Goal: Task Accomplishment & Management: Manage account settings

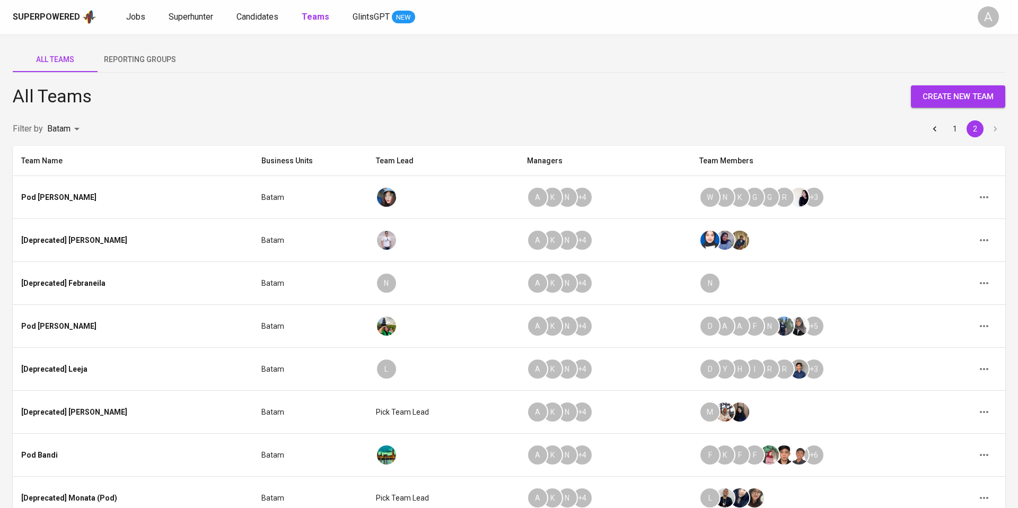
click at [146, 59] on span "Reporting Groups" at bounding box center [140, 59] width 72 height 13
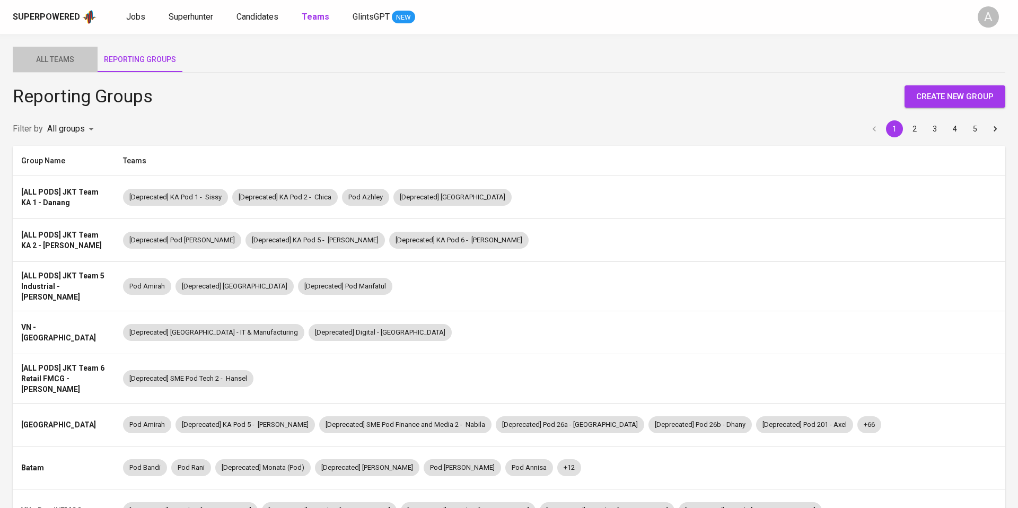
click at [57, 66] on button "All Teams" at bounding box center [55, 59] width 85 height 25
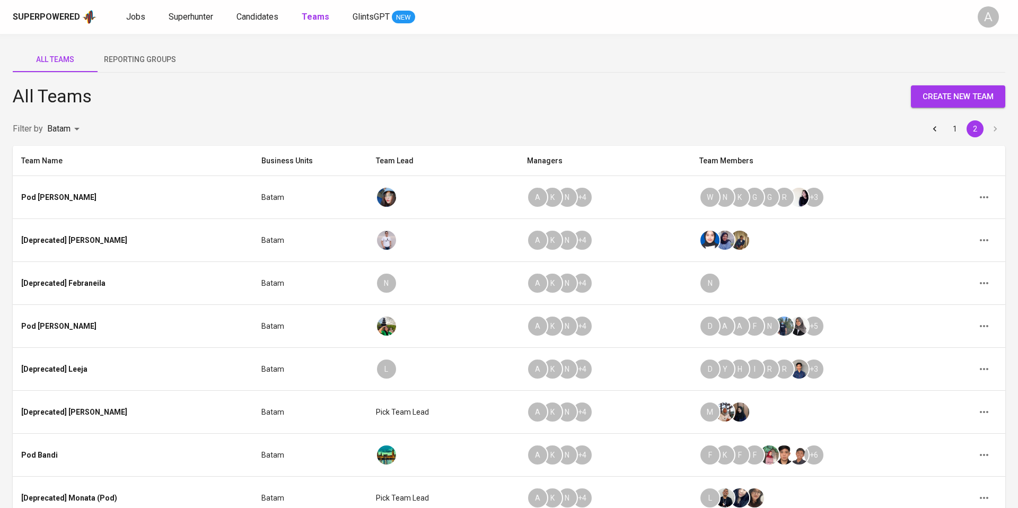
click at [139, 62] on span "Reporting Groups" at bounding box center [140, 59] width 72 height 13
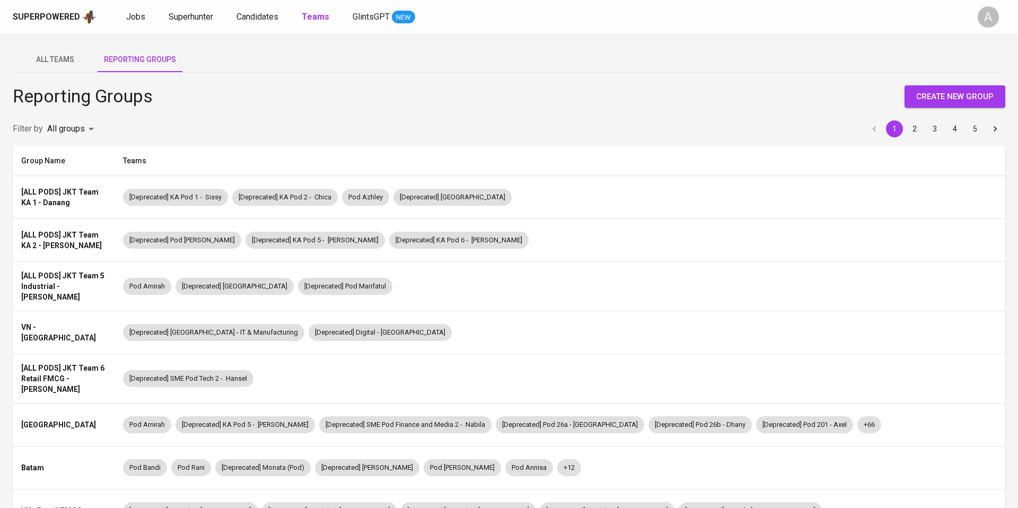
click at [46, 59] on span "All Teams" at bounding box center [55, 59] width 72 height 13
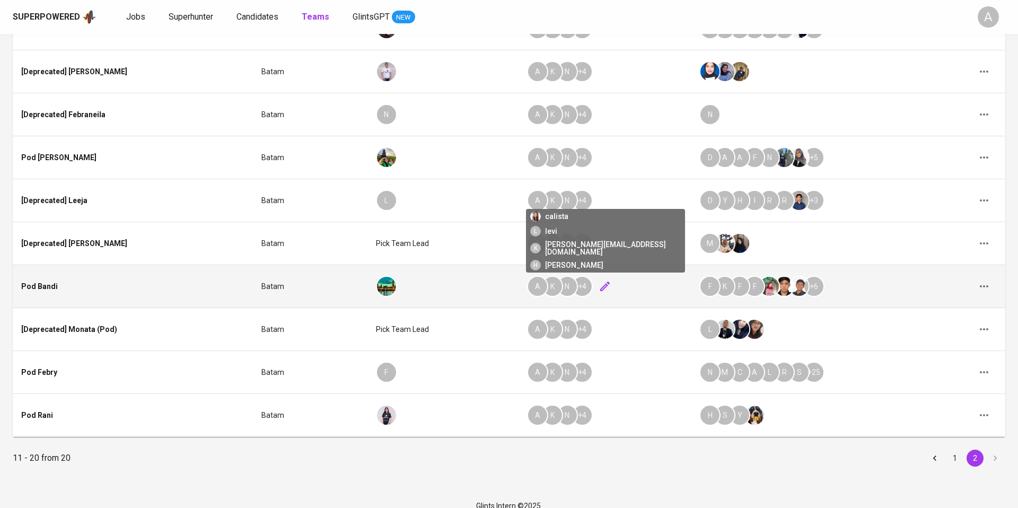
scroll to position [164, 0]
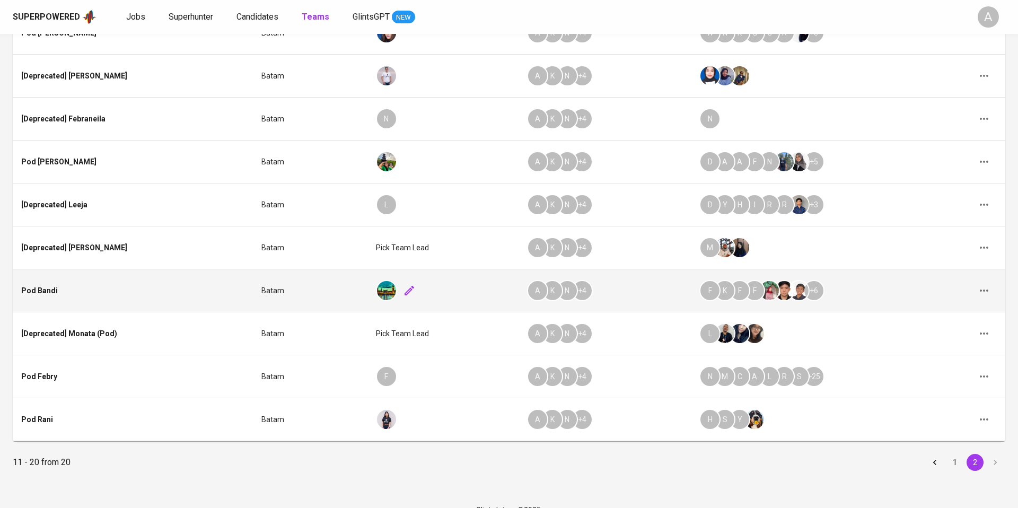
click at [403, 286] on icon "button" at bounding box center [409, 290] width 13 height 13
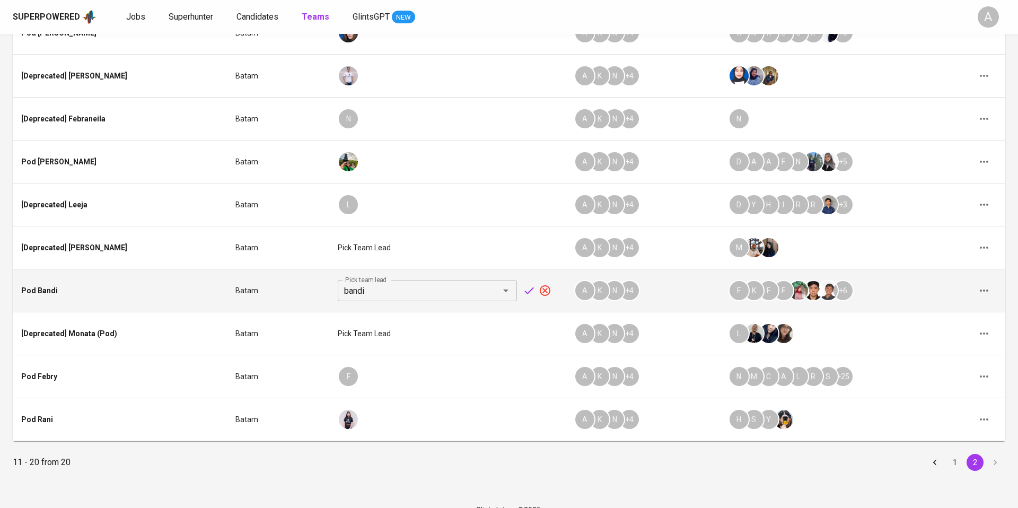
click at [408, 293] on input "bandi" at bounding box center [418, 290] width 155 height 15
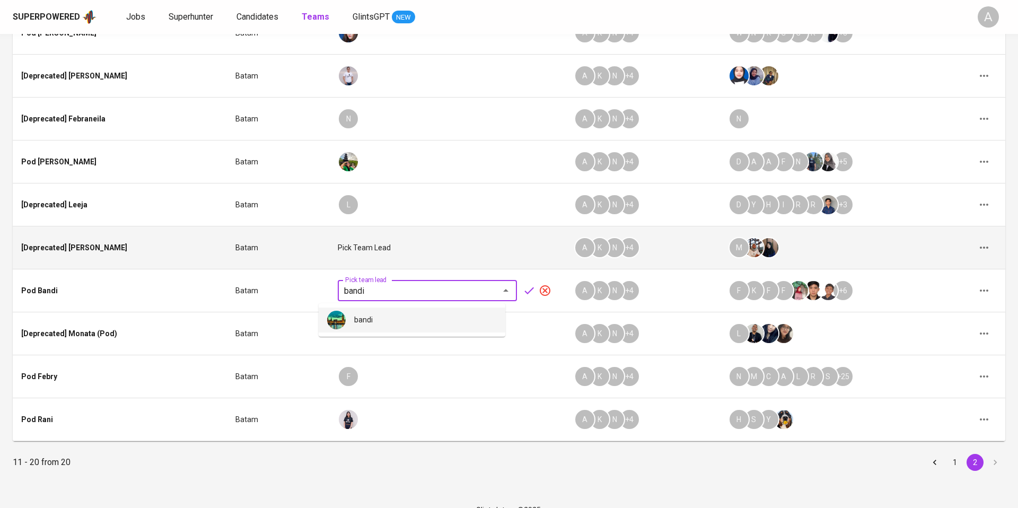
click at [518, 263] on td "Pick team lead" at bounding box center [447, 247] width 236 height 43
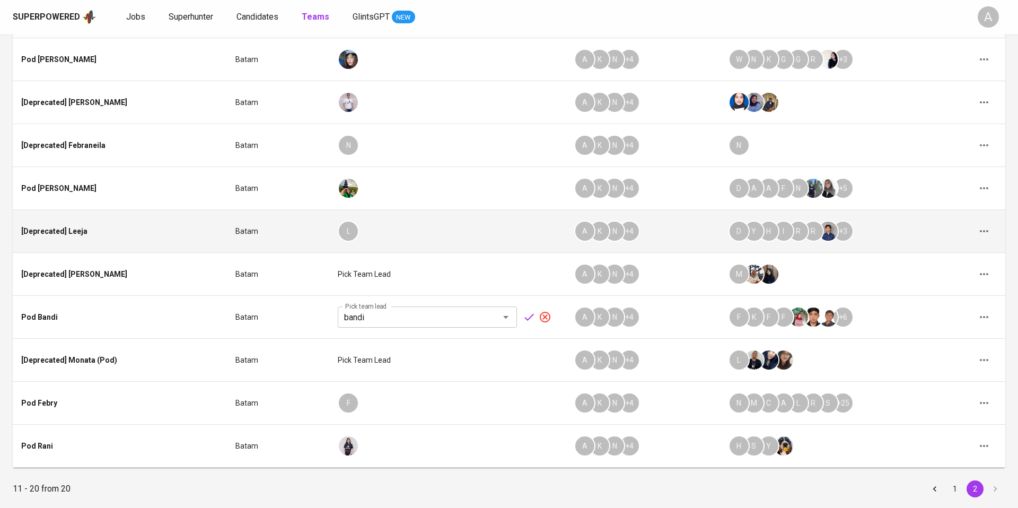
scroll to position [115, 0]
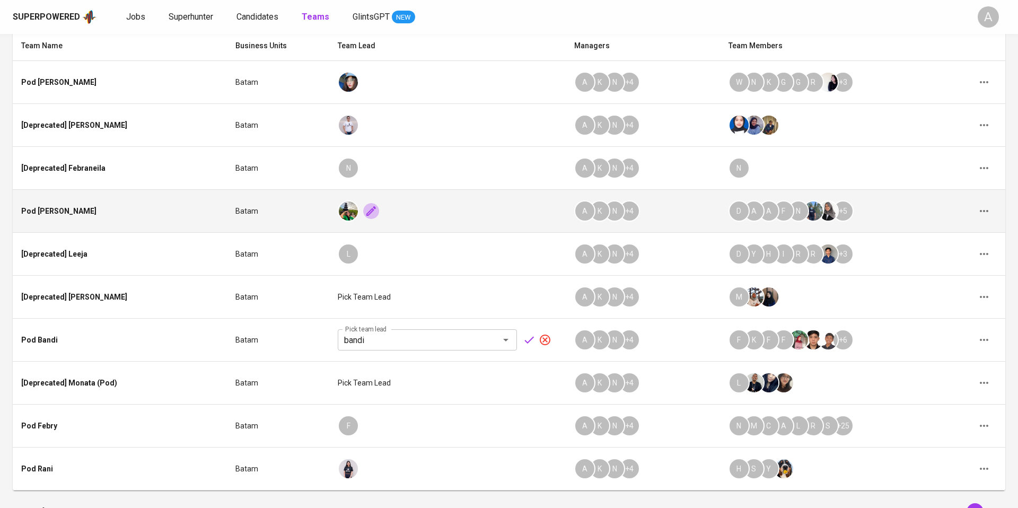
click at [365, 212] on icon "button" at bounding box center [371, 211] width 13 height 13
click at [393, 215] on input "evajuliana" at bounding box center [418, 211] width 155 height 15
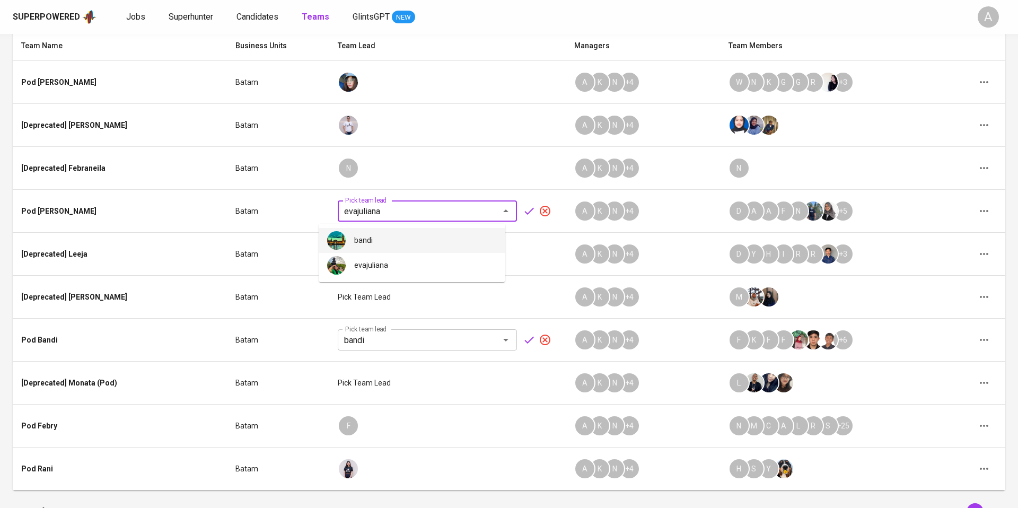
click at [405, 245] on li "bandi" at bounding box center [412, 240] width 187 height 25
type input "bandi"
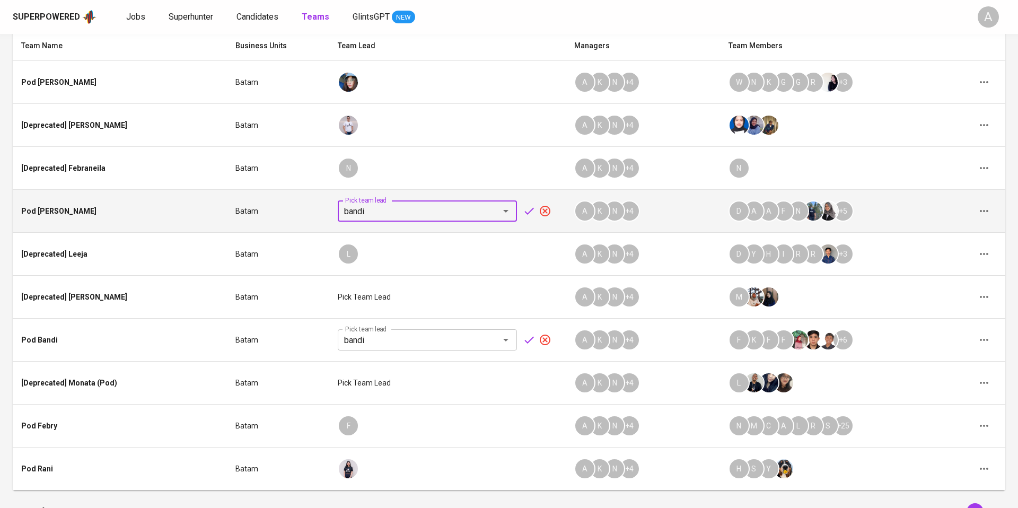
click at [451, 212] on input "bandi" at bounding box center [418, 211] width 155 height 15
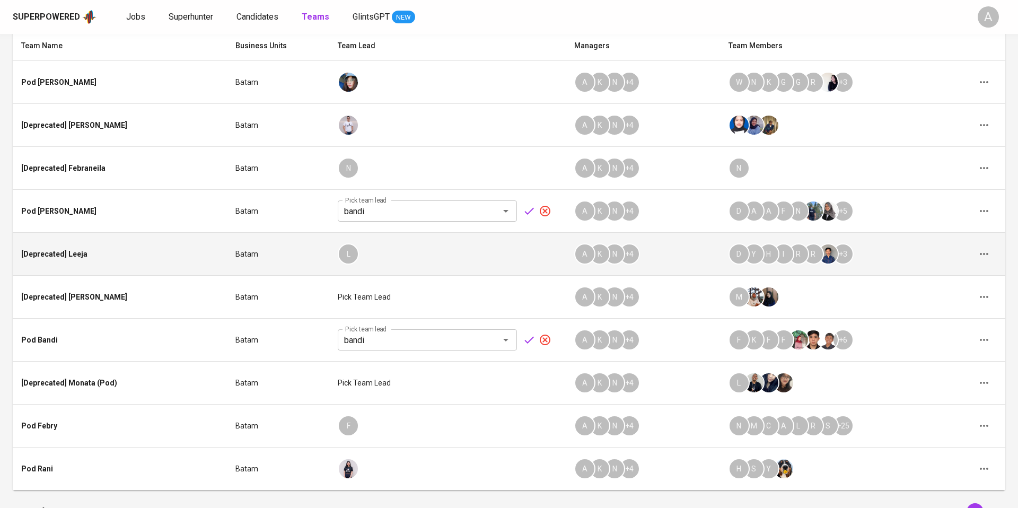
click at [523, 271] on td "L" at bounding box center [447, 254] width 236 height 43
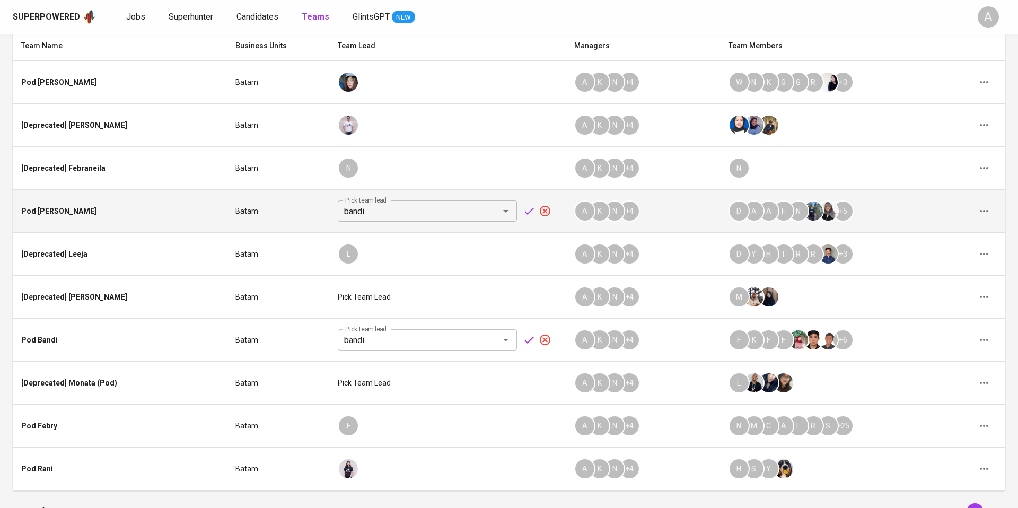
click at [539, 213] on icon "button" at bounding box center [545, 211] width 13 height 13
click at [516, 211] on div at bounding box center [447, 210] width 219 height 21
click at [366, 210] on icon "button" at bounding box center [371, 211] width 10 height 10
click at [499, 212] on icon "Open" at bounding box center [505, 211] width 13 height 13
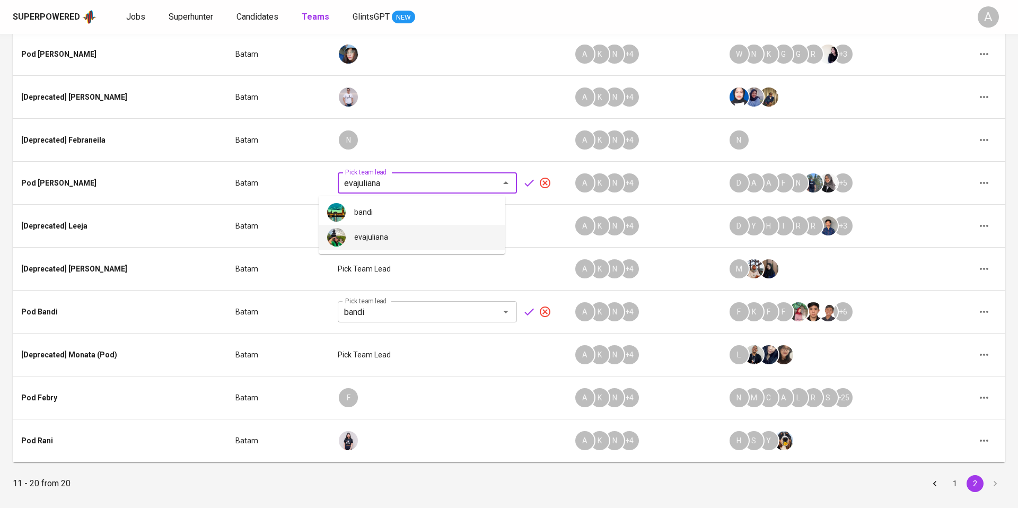
scroll to position [180, 0]
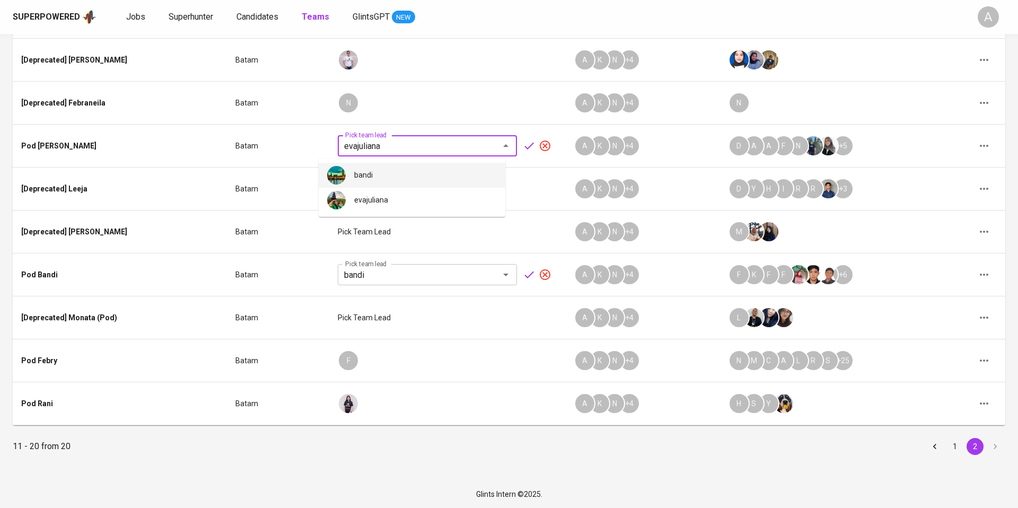
click at [412, 172] on li "bandi" at bounding box center [412, 175] width 187 height 25
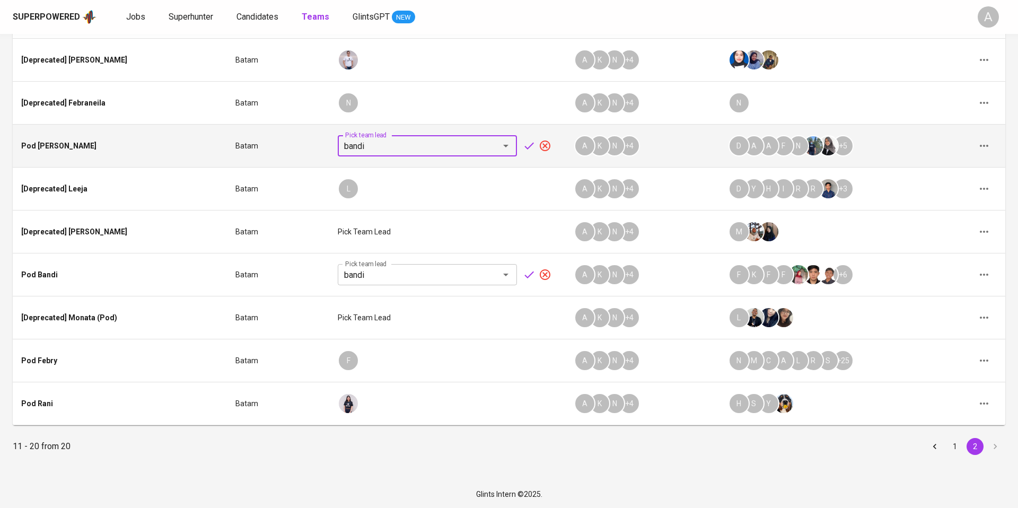
click at [499, 146] on icon "Open" at bounding box center [505, 145] width 13 height 13
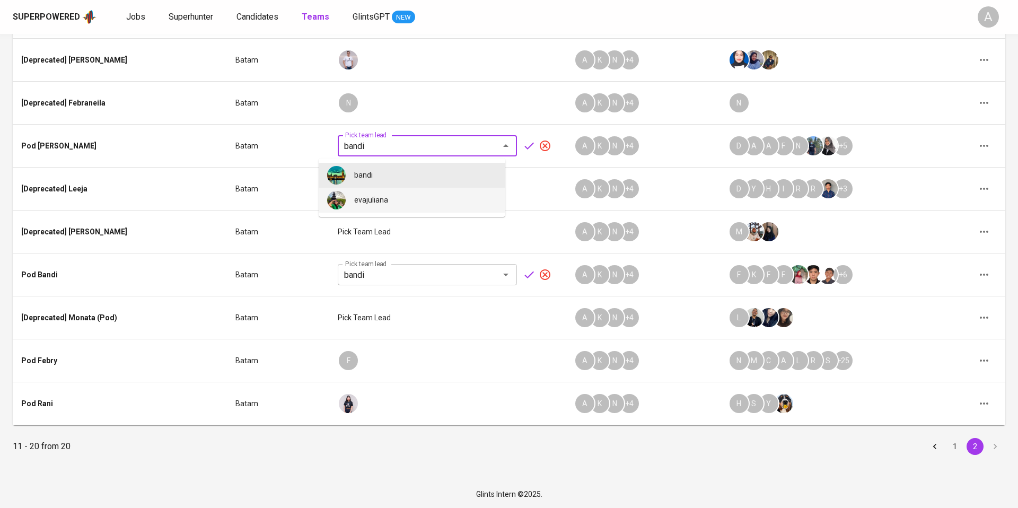
click at [447, 196] on li "evajuliana" at bounding box center [412, 200] width 187 height 25
type input "evajuliana"
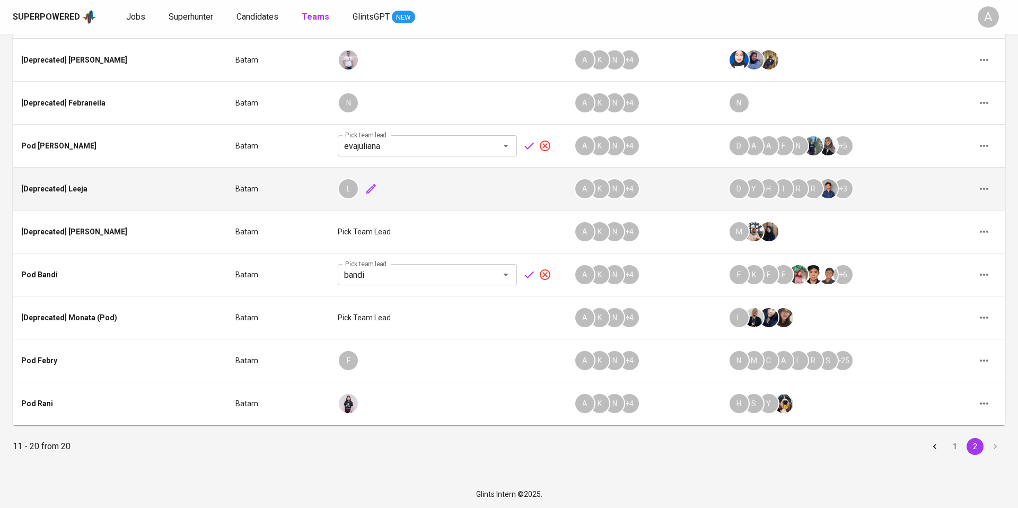
click at [531, 188] on div "L" at bounding box center [447, 188] width 219 height 21
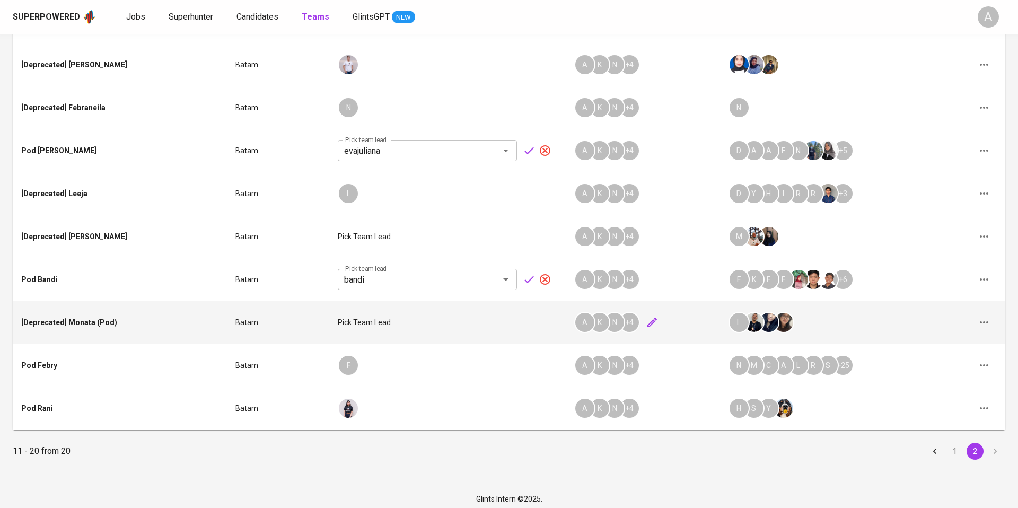
scroll to position [175, 0]
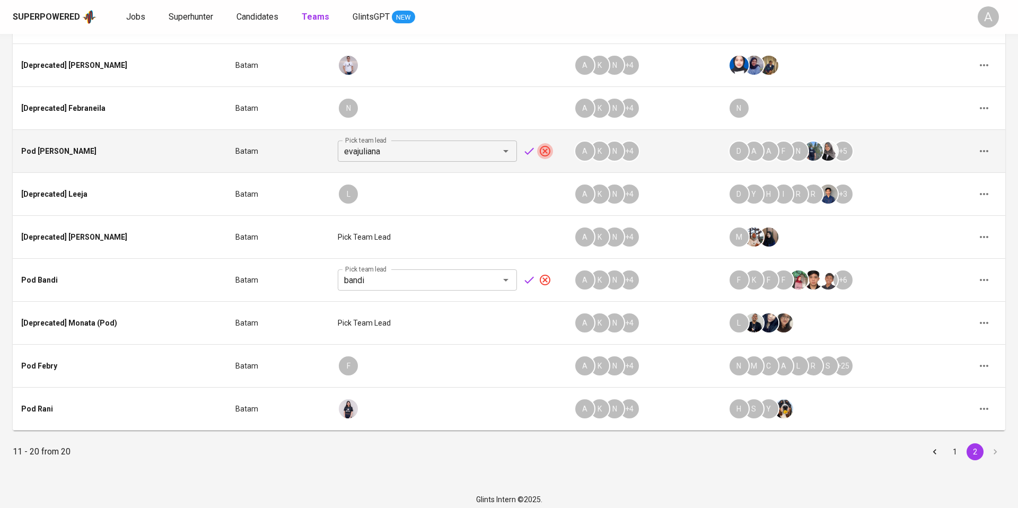
click at [539, 152] on icon "button" at bounding box center [545, 151] width 13 height 13
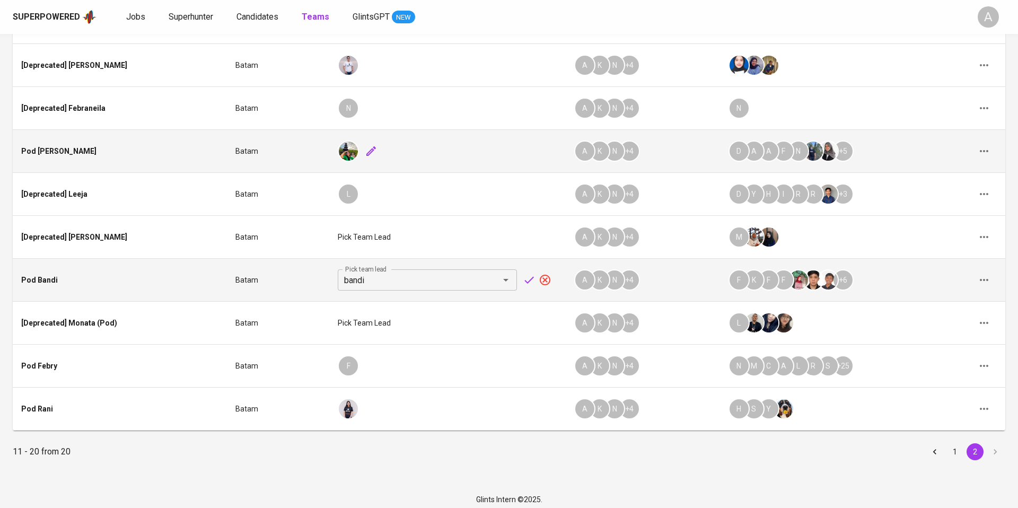
click at [539, 277] on icon "button" at bounding box center [545, 280] width 13 height 13
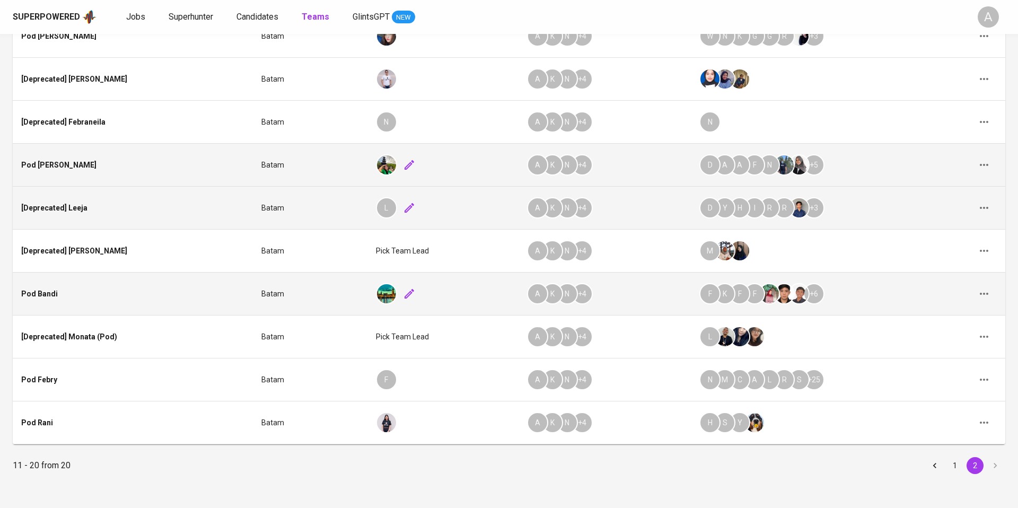
scroll to position [153, 0]
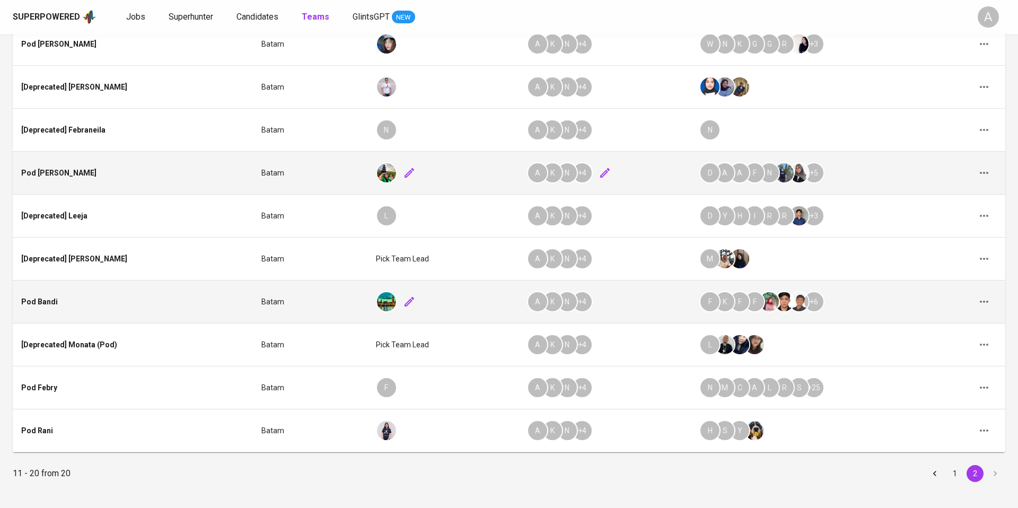
click at [599, 172] on icon "button" at bounding box center [605, 172] width 13 height 13
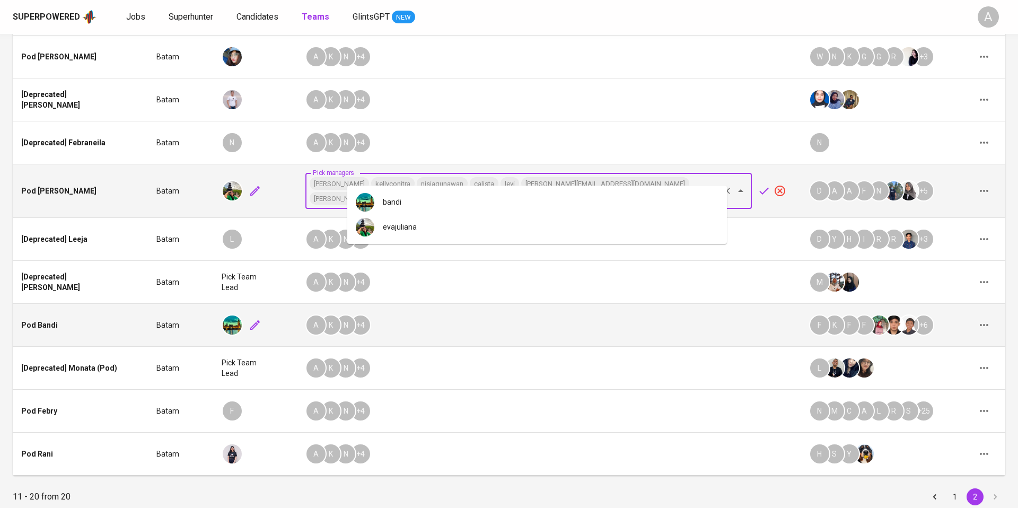
click at [644, 191] on input "Pick managers" at bounding box center [543, 198] width 347 height 15
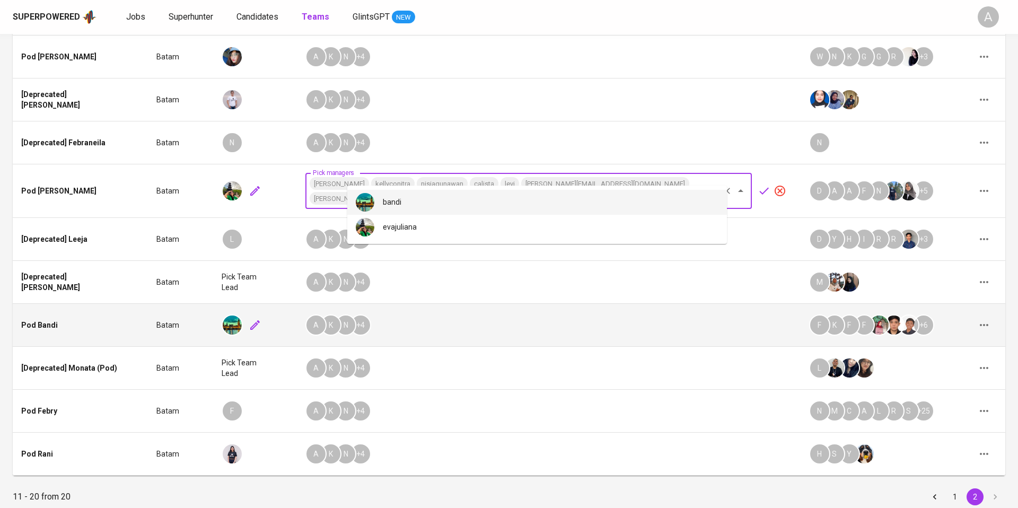
click at [579, 196] on li "bandi" at bounding box center [537, 202] width 380 height 25
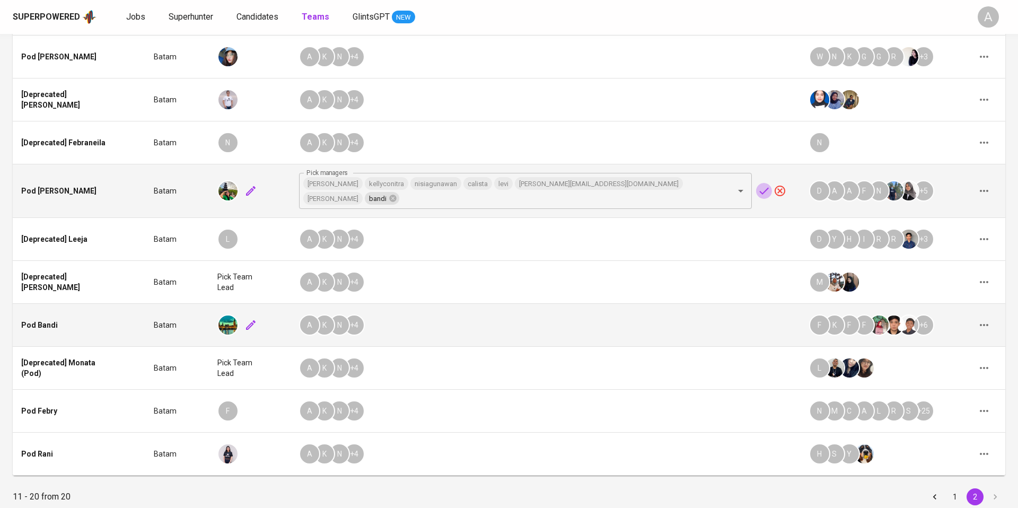
click at [758, 185] on icon "button" at bounding box center [764, 191] width 13 height 13
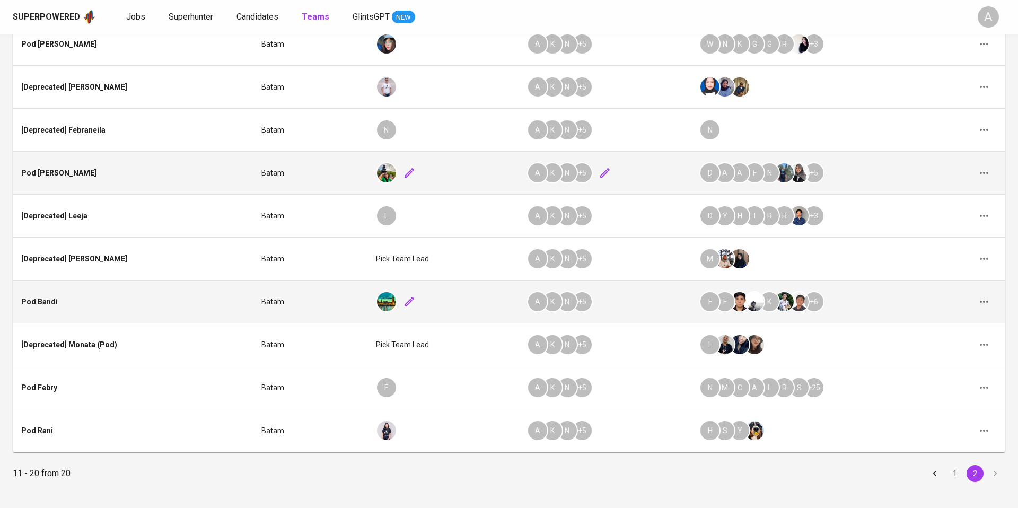
click at [599, 172] on icon "button" at bounding box center [605, 172] width 13 height 13
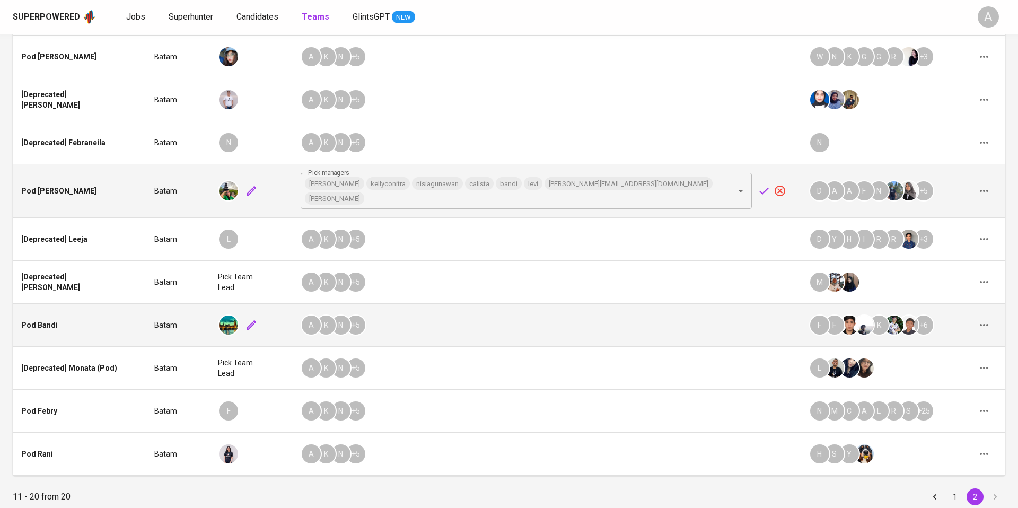
click at [305, 488] on div "11 - 20 from 20 1 2" at bounding box center [509, 496] width 992 height 17
click at [934, 494] on icon "Go to previous page" at bounding box center [934, 496] width 3 height 5
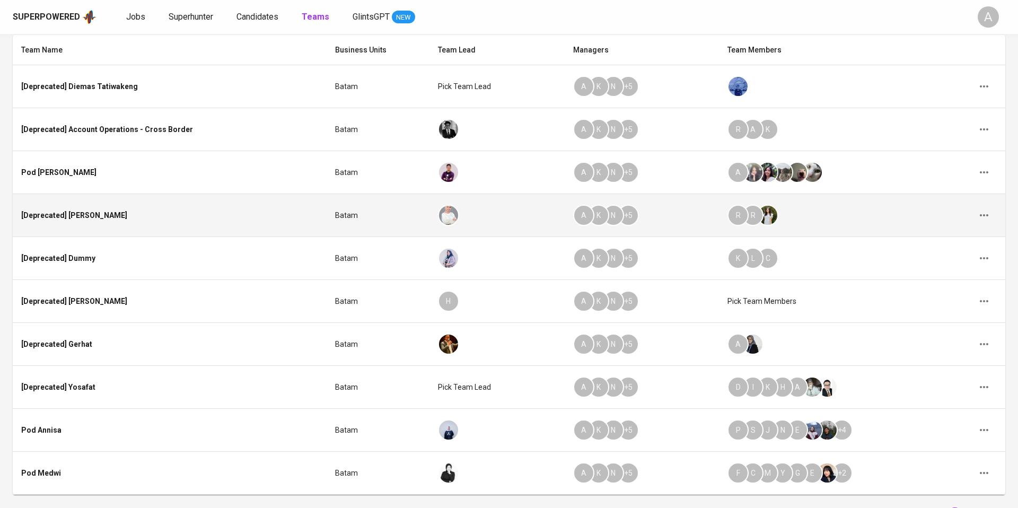
scroll to position [112, 0]
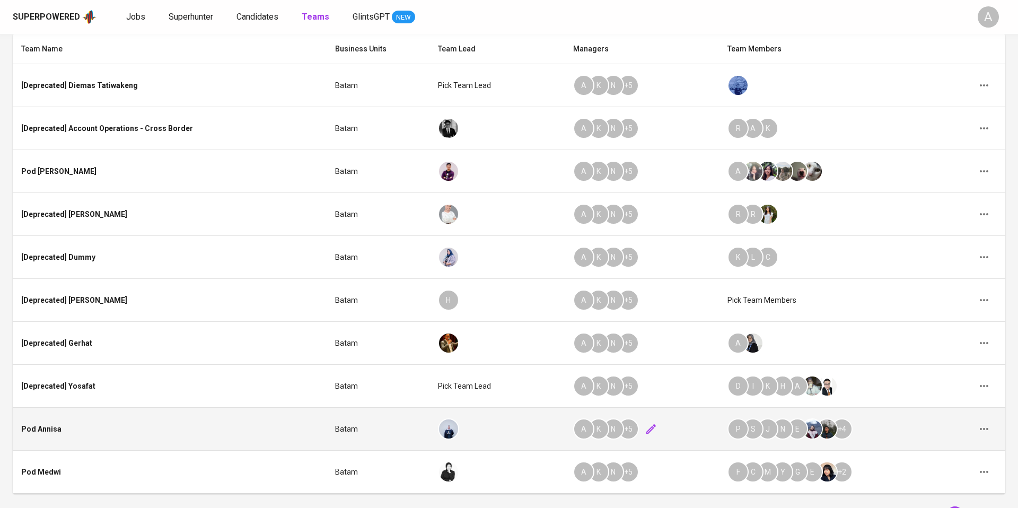
click at [645, 428] on icon "button" at bounding box center [651, 429] width 13 height 13
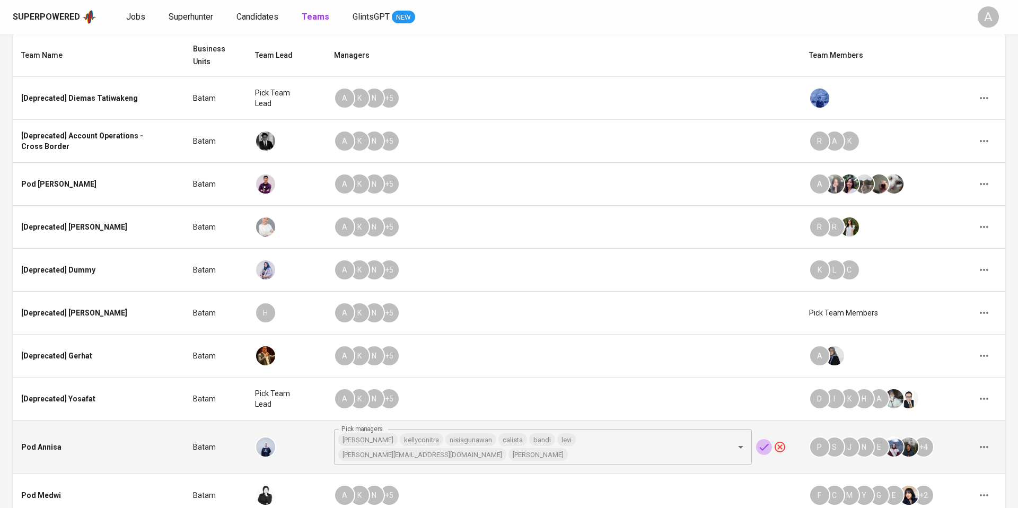
click at [759, 441] on icon "button" at bounding box center [764, 447] width 13 height 13
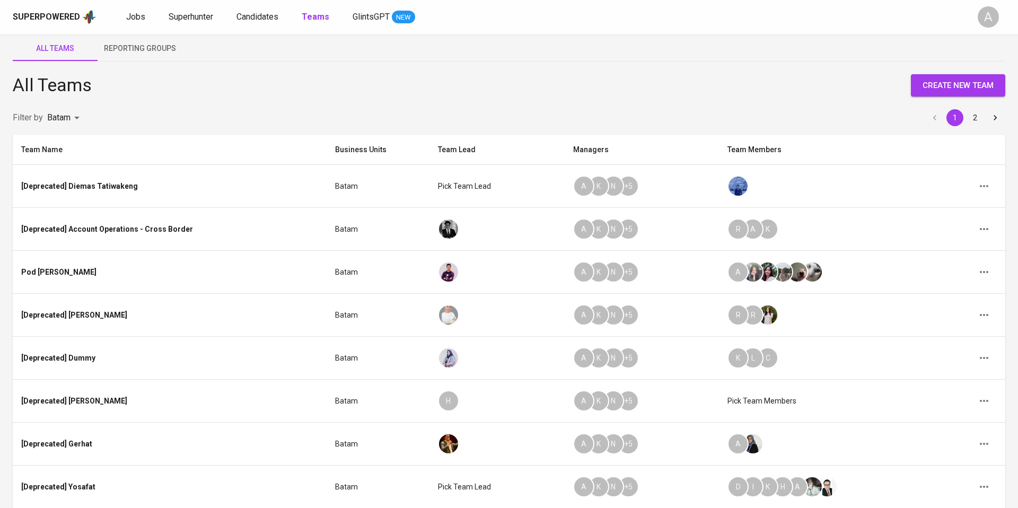
scroll to position [13, 0]
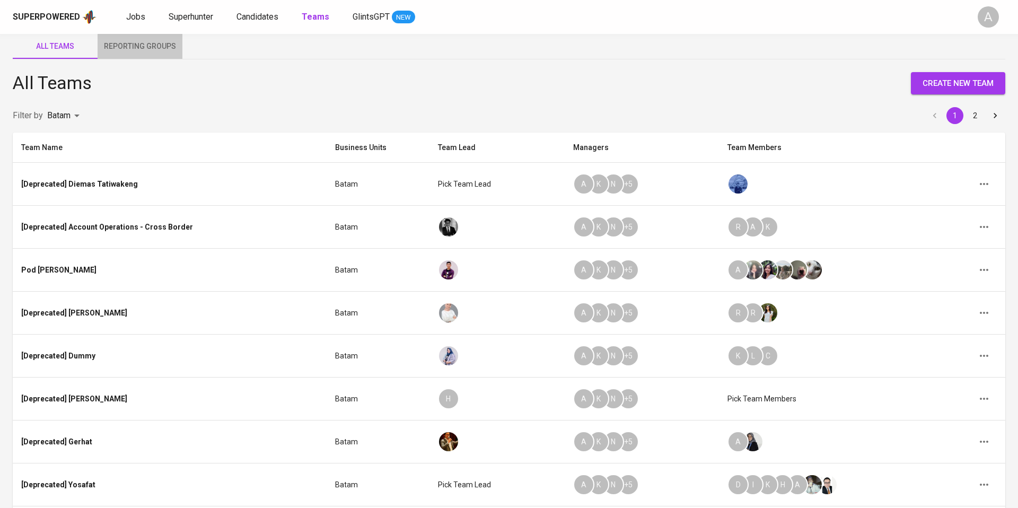
click at [167, 45] on span "Reporting Groups" at bounding box center [140, 46] width 72 height 13
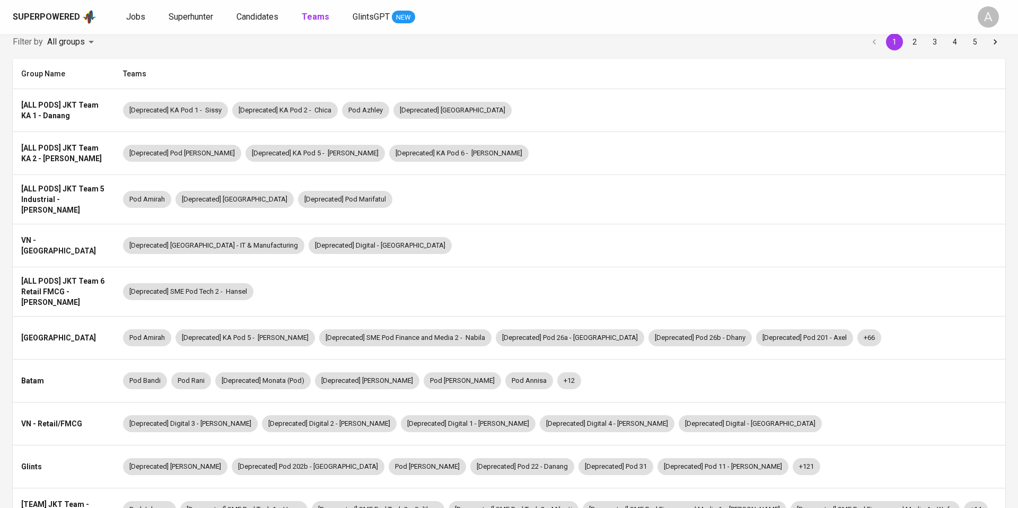
scroll to position [180, 0]
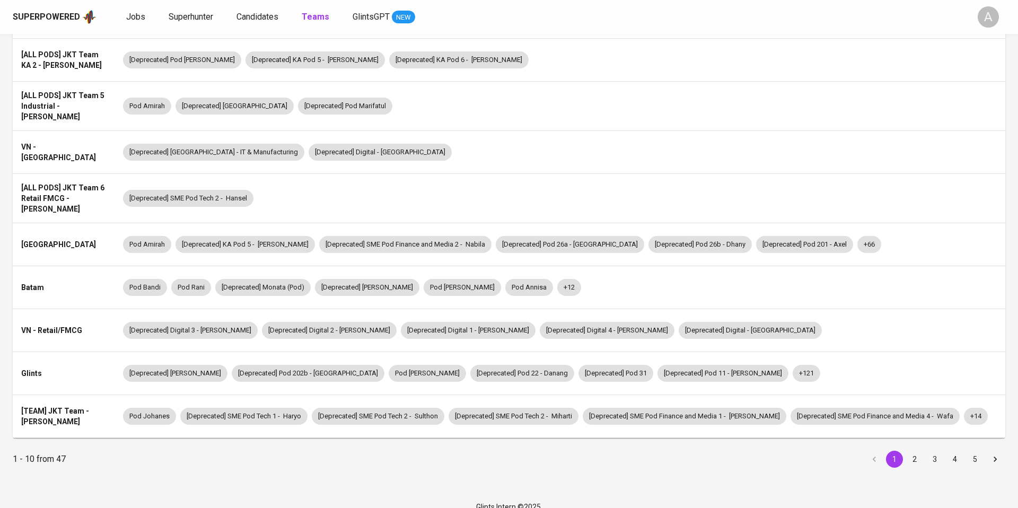
click at [915, 451] on button "2" at bounding box center [914, 459] width 17 height 17
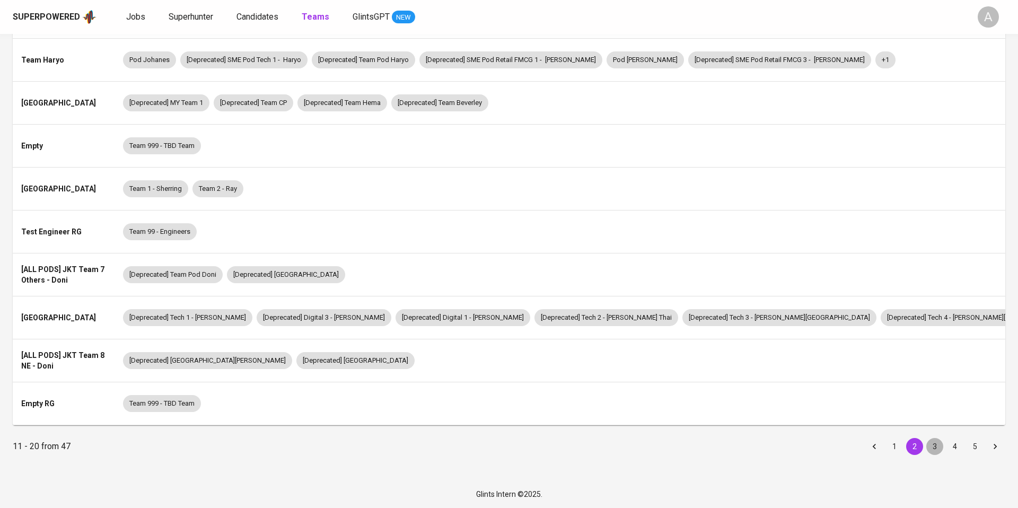
click at [932, 445] on button "3" at bounding box center [934, 446] width 17 height 17
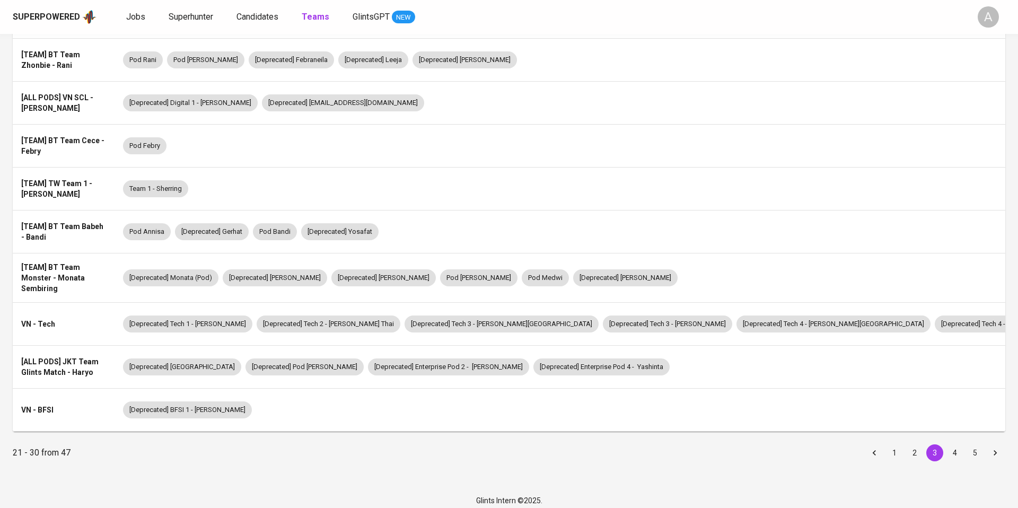
click at [558, 232] on div "Pod Annisa [Deprecated] Gerhat Pod Bandi [Deprecated] Yosafat" at bounding box center [605, 231] width 965 height 17
click at [934, 250] on li "Edit Reporting Group" at bounding box center [961, 250] width 93 height 19
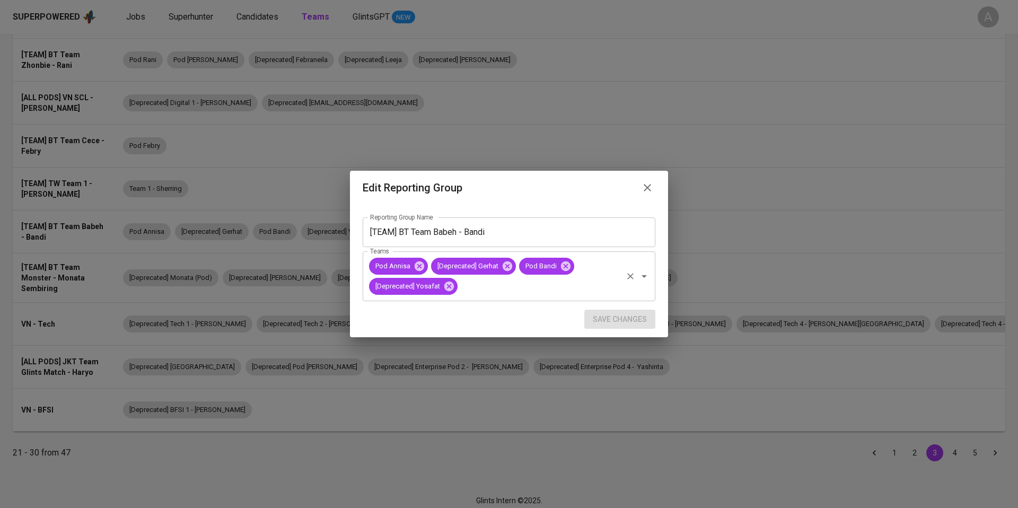
click at [506, 289] on input "Teams" at bounding box center [540, 286] width 162 height 20
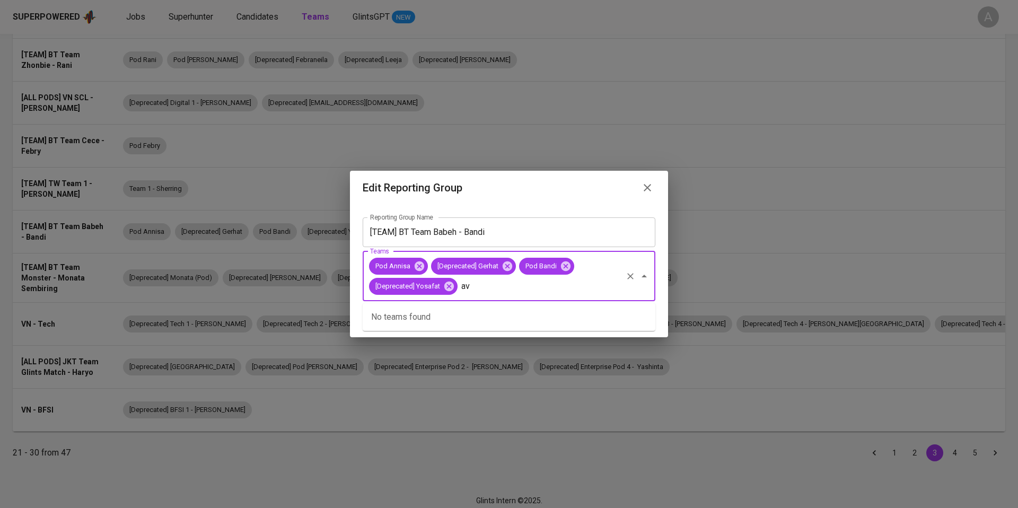
type input "a"
click at [438, 318] on li "Pod [PERSON_NAME]" at bounding box center [509, 317] width 293 height 19
type input "eva"
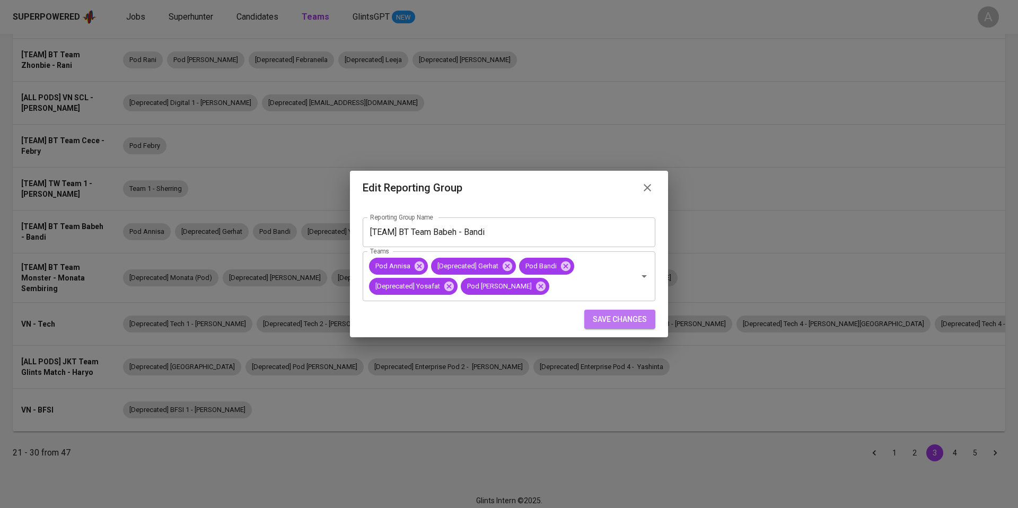
click at [606, 317] on span "save changes" at bounding box center [620, 319] width 54 height 13
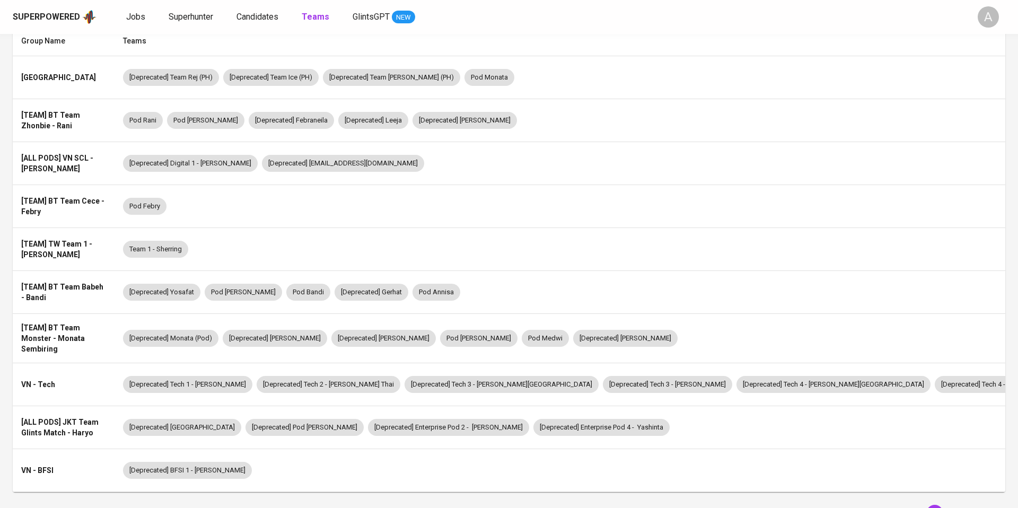
scroll to position [120, 0]
click at [596, 288] on div "[Deprecated] Yosafat Pod Eva Pod Bandi [Deprecated] Gerhat Pod Annisa" at bounding box center [605, 291] width 965 height 17
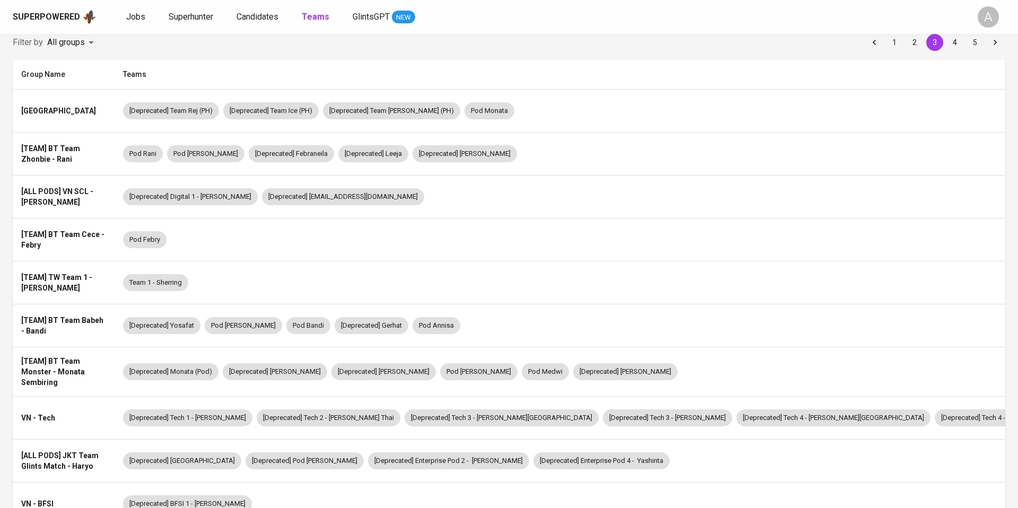
scroll to position [84, 0]
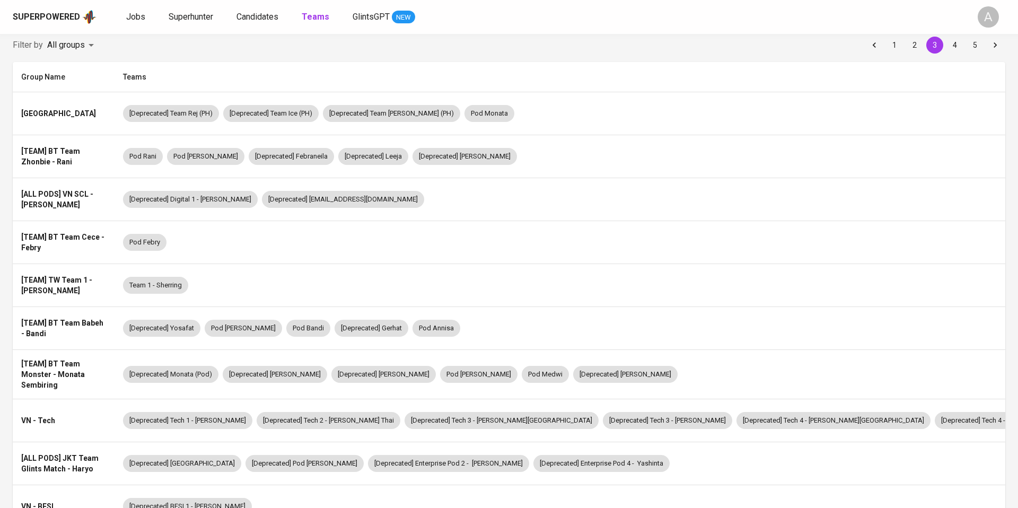
click at [604, 327] on div "[Deprecated] Yosafat Pod Eva Pod Bandi [Deprecated] Gerhat Pod Annisa" at bounding box center [605, 328] width 965 height 17
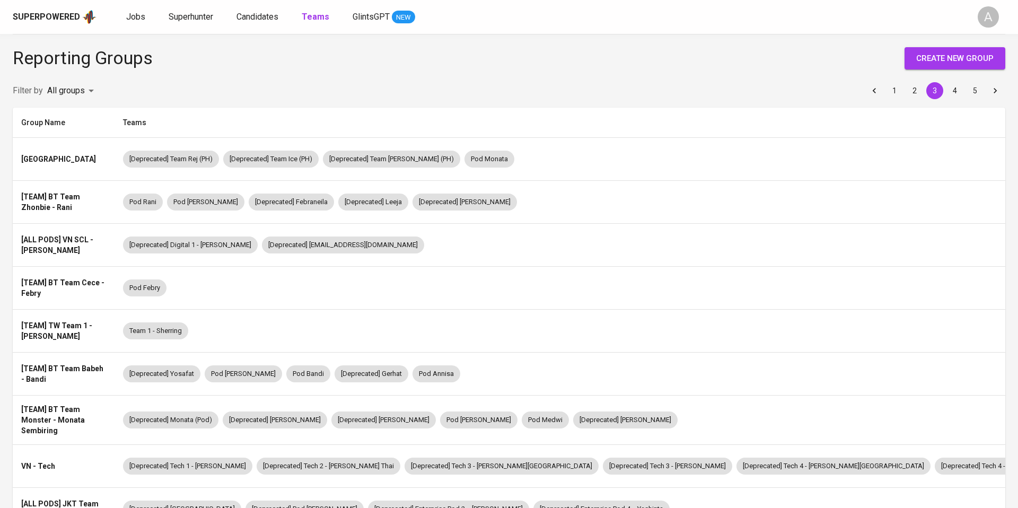
scroll to position [35, 0]
